Goal: Browse casually: Explore the website without a specific task or goal

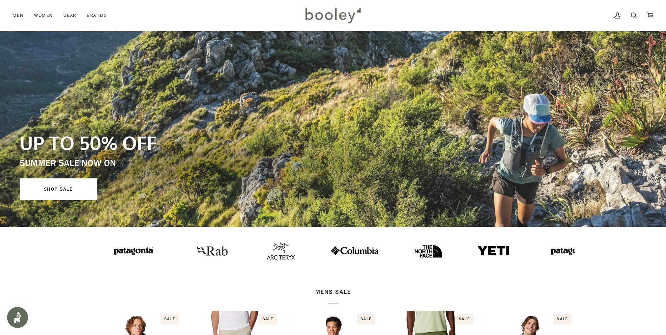
click at [112, 249] on img at bounding box center [96, 250] width 49 height 13
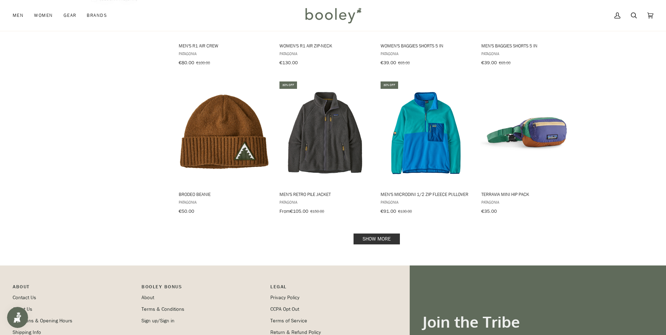
scroll to position [702, 0]
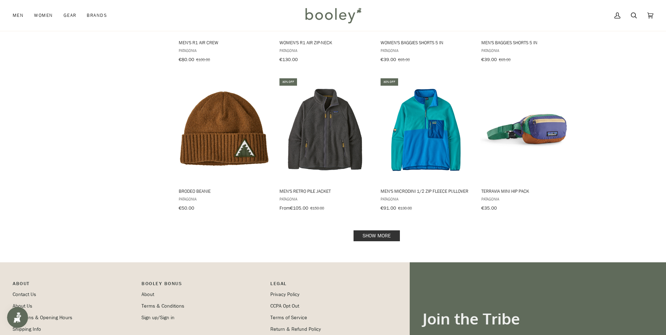
click at [380, 230] on link "Show more" at bounding box center [376, 235] width 46 height 11
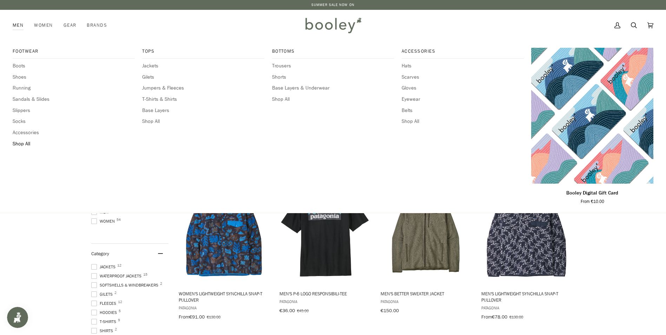
click at [26, 146] on span "Shop All" at bounding box center [74, 144] width 122 height 8
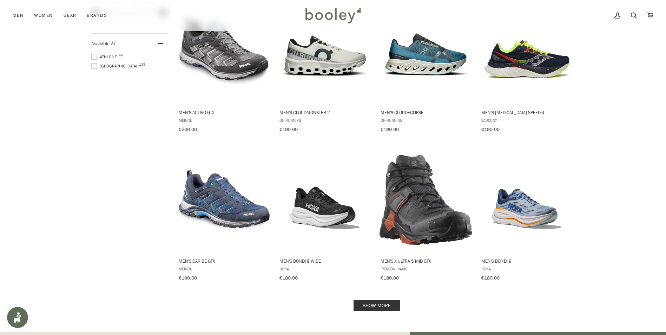
scroll to position [596, 0]
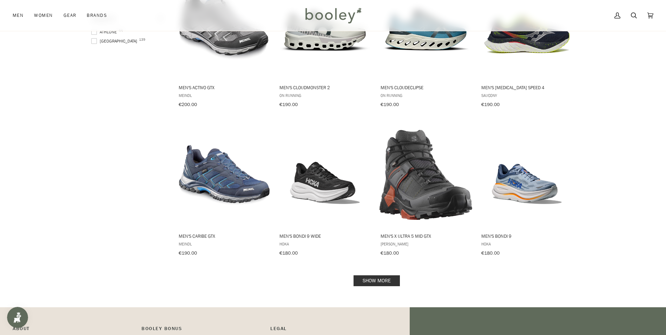
click at [372, 275] on link "Show more" at bounding box center [376, 280] width 46 height 11
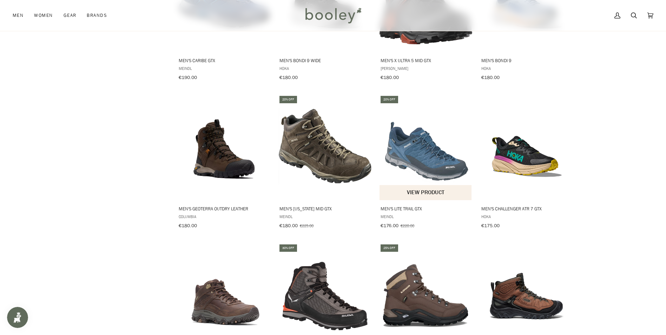
scroll to position [877, 0]
